Goal: Task Accomplishment & Management: Complete application form

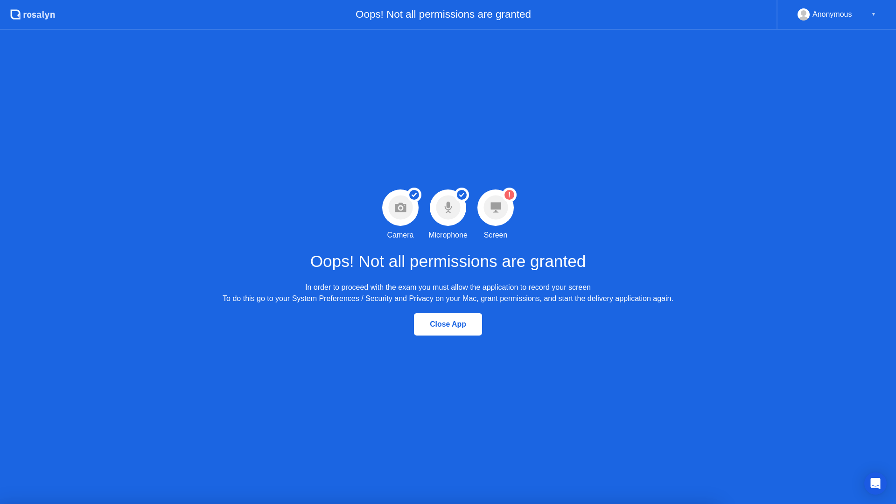
click at [373, 237] on div "Success Camera permission granted Camera Success Microphone permission granted …" at bounding box center [448, 267] width 896 height 474
click at [497, 212] on icon at bounding box center [495, 207] width 10 height 10
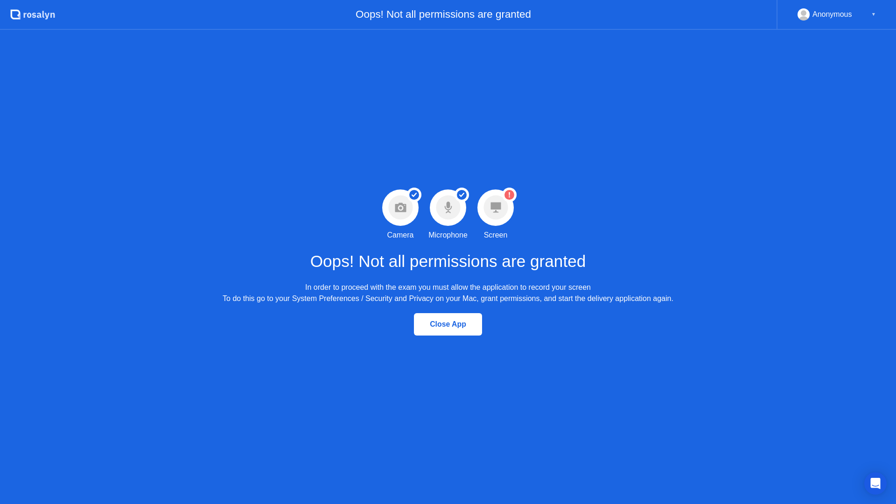
click at [497, 212] on icon at bounding box center [495, 207] width 10 height 10
drag, startPoint x: 480, startPoint y: 205, endPoint x: 486, endPoint y: 206, distance: 6.1
click at [481, 205] on div at bounding box center [495, 207] width 36 height 36
drag, startPoint x: 336, startPoint y: 284, endPoint x: 496, endPoint y: 283, distance: 160.5
click at [496, 283] on div "In order to proceed with the exam you must allow the application to record your…" at bounding box center [447, 293] width 451 height 22
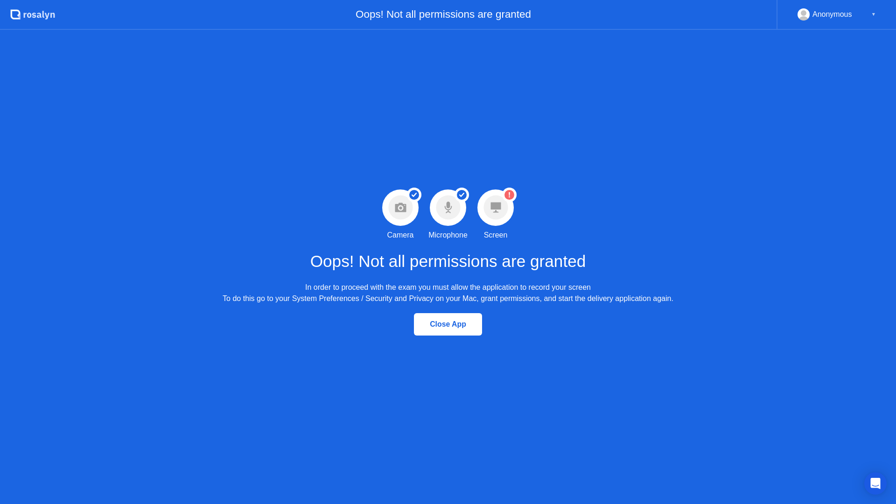
drag, startPoint x: 226, startPoint y: 298, endPoint x: 339, endPoint y: 287, distance: 113.4
click at [339, 287] on div "In order to proceed with the exam you must allow the application to record your…" at bounding box center [447, 293] width 451 height 22
click at [496, 207] on icon at bounding box center [495, 207] width 10 height 10
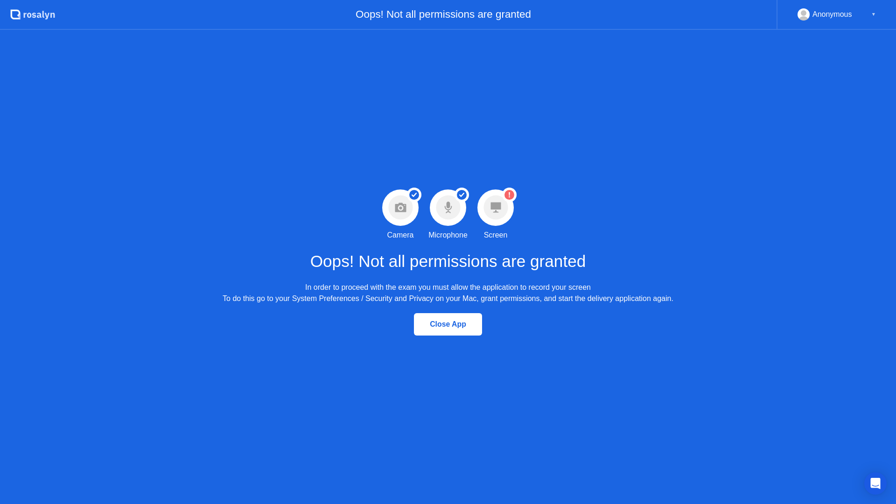
click at [496, 207] on icon at bounding box center [495, 207] width 10 height 10
click at [465, 323] on div "Close App" at bounding box center [448, 324] width 63 height 8
